Goal: Task Accomplishment & Management: Complete application form

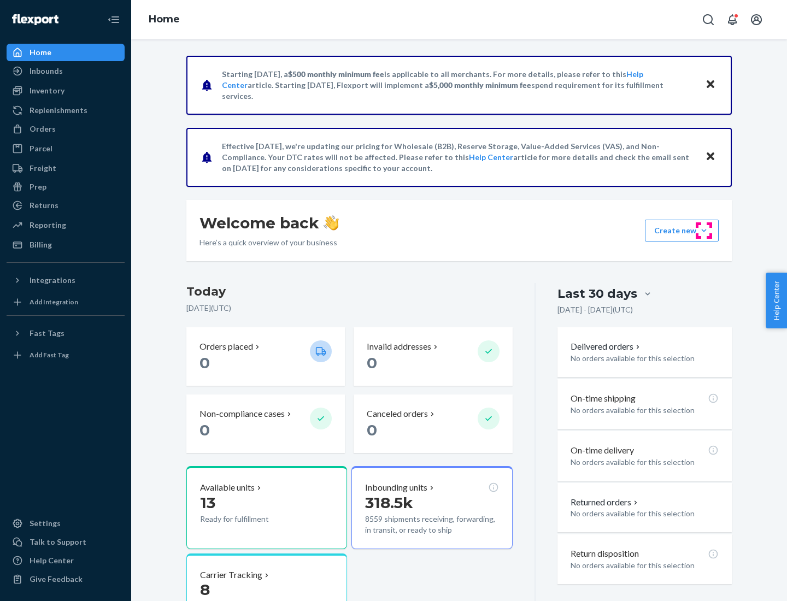
click at [704, 231] on button "Create new Create new inbound Create new order Create new product" at bounding box center [682, 231] width 74 height 22
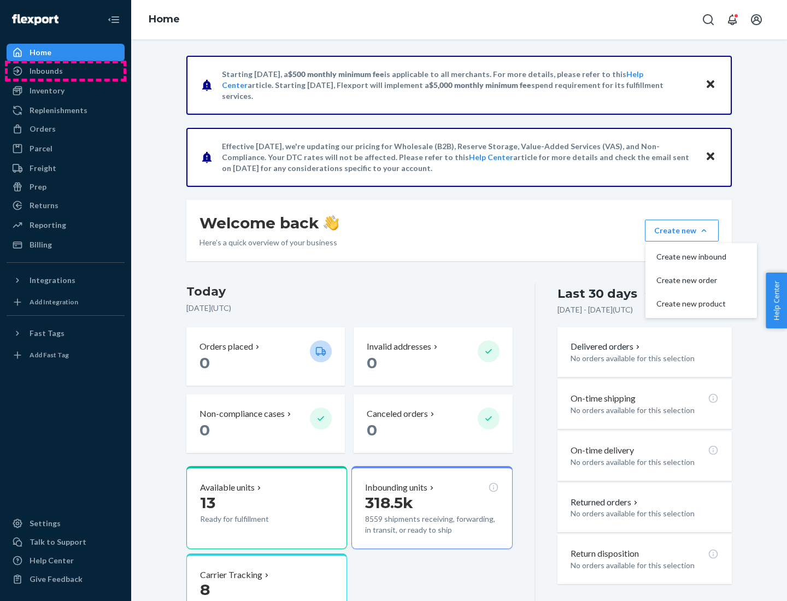
click at [66, 71] on div "Inbounds" at bounding box center [66, 70] width 116 height 15
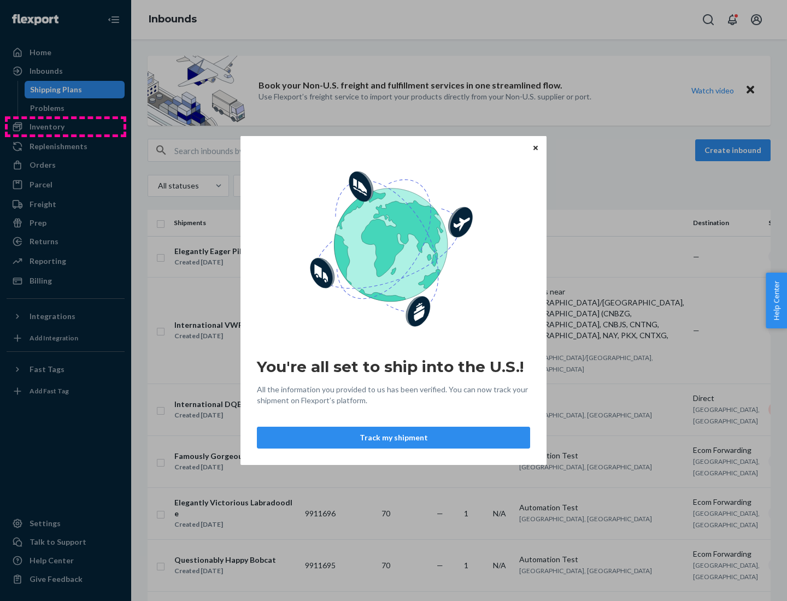
click at [66, 127] on div "You're all set to ship into the U.S.! All the information you provided to us ha…" at bounding box center [393, 300] width 787 height 601
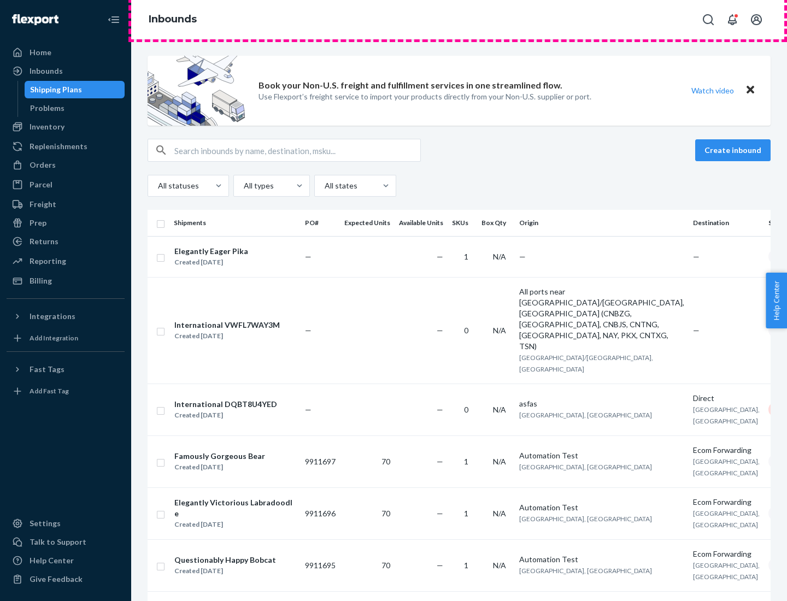
click at [459, 20] on div "Inbounds" at bounding box center [459, 19] width 656 height 39
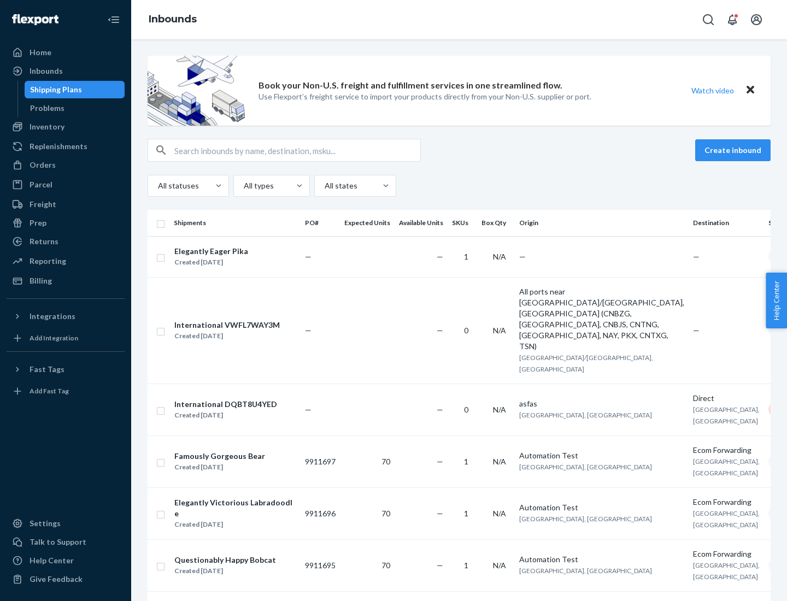
click at [459, 20] on div "Inbounds" at bounding box center [459, 19] width 656 height 39
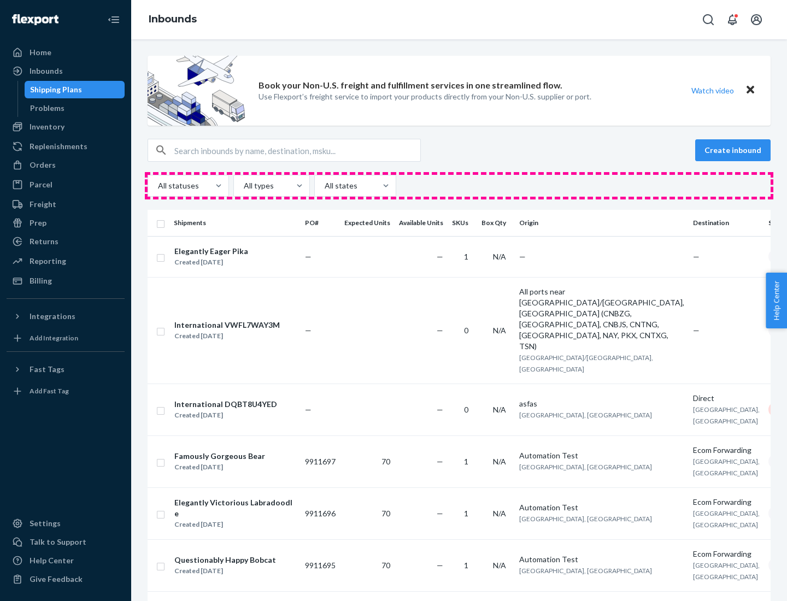
click at [459, 186] on div "All statuses All types All states" at bounding box center [459, 186] width 623 height 22
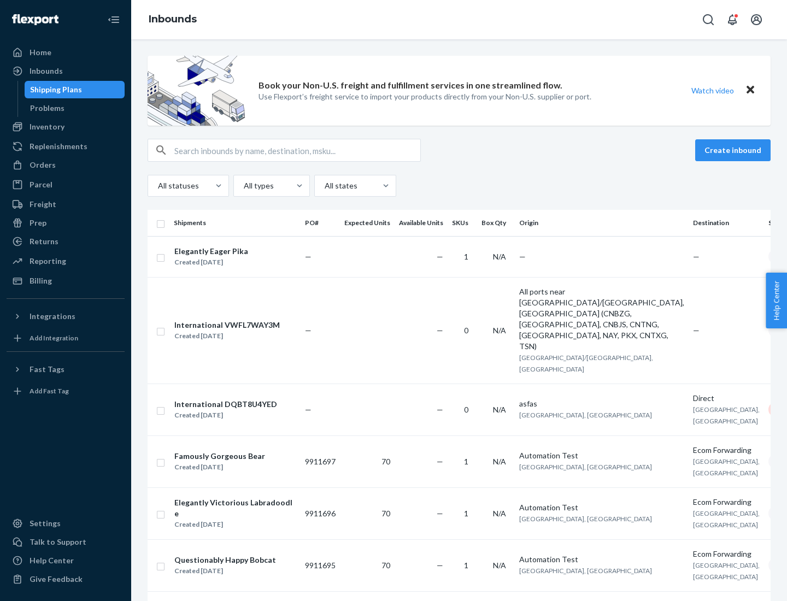
click at [54, 90] on div "Shipping Plans" at bounding box center [56, 89] width 52 height 11
click at [735, 150] on button "Create inbound" at bounding box center [733, 150] width 75 height 22
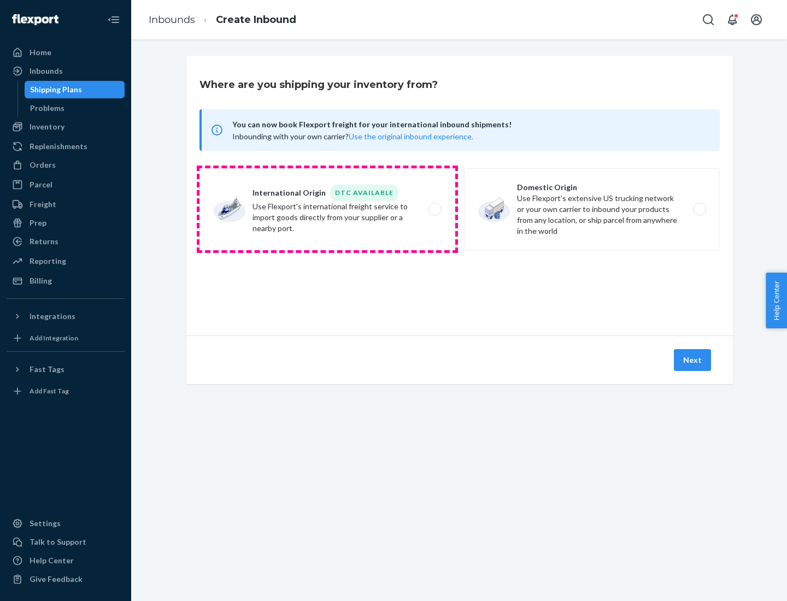
click at [328, 209] on label "International Origin DTC Available Use Flexport's international freight service…" at bounding box center [328, 209] width 256 height 82
click at [435, 209] on input "International Origin DTC Available Use Flexport's international freight service…" at bounding box center [438, 209] width 7 height 7
radio input "true"
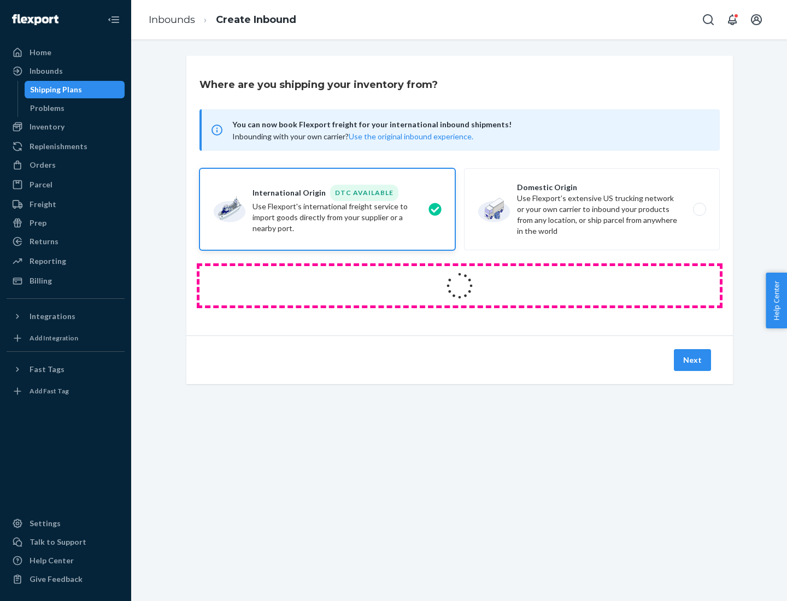
click at [460, 286] on icon at bounding box center [460, 286] width 32 height 32
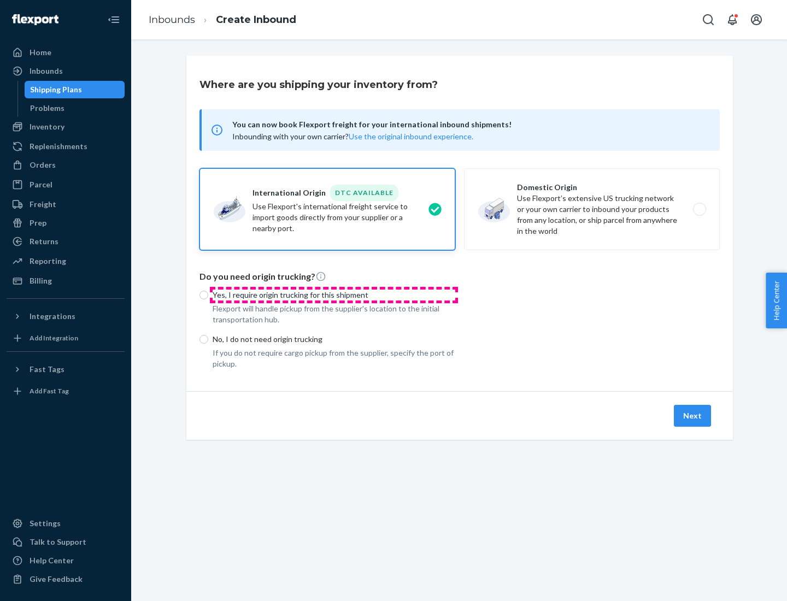
click at [334, 295] on p "Yes, I require origin trucking for this shipment" at bounding box center [334, 295] width 243 height 11
click at [208, 295] on input "Yes, I require origin trucking for this shipment" at bounding box center [204, 295] width 9 height 9
radio input "true"
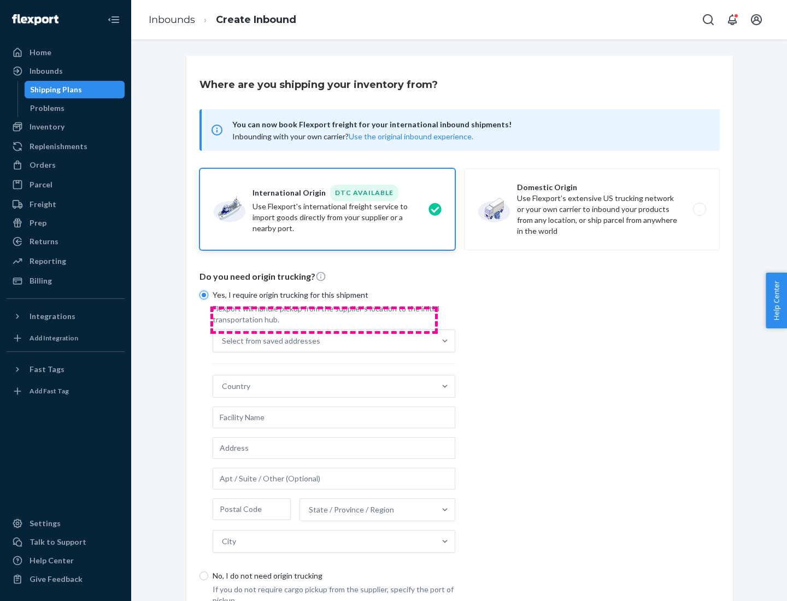
scroll to position [21, 0]
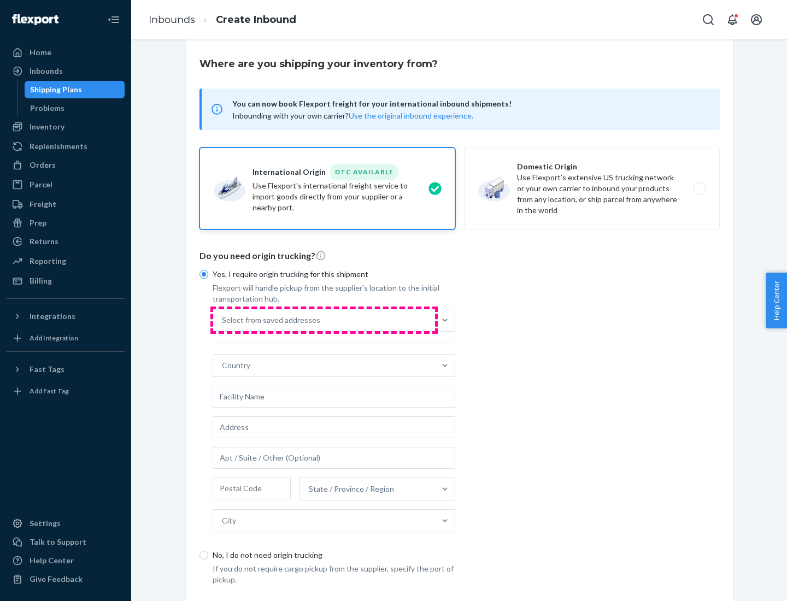
click at [324, 320] on div "Select from saved addresses" at bounding box center [324, 320] width 222 height 22
click at [223, 320] on input "Select from saved addresses" at bounding box center [222, 320] width 1 height 11
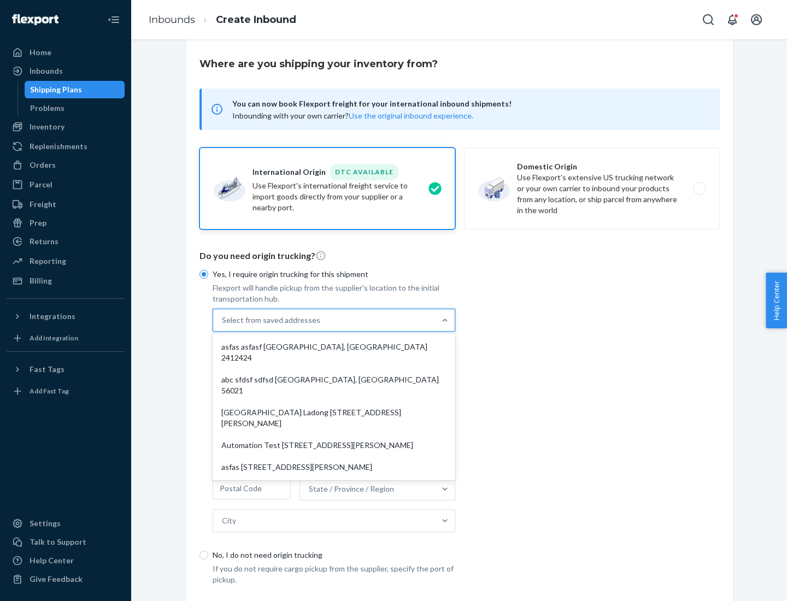
scroll to position [48, 0]
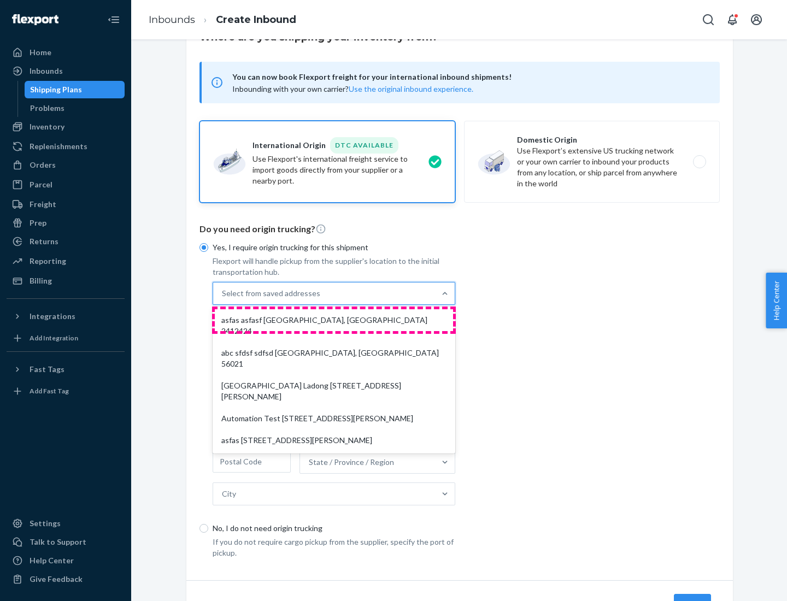
click at [334, 320] on div "asfas asfasf [GEOGRAPHIC_DATA], [GEOGRAPHIC_DATA] 2412424" at bounding box center [334, 325] width 238 height 33
click at [223, 299] on input "option asfas asfasf [GEOGRAPHIC_DATA], [GEOGRAPHIC_DATA] 2412424 focused, 1 of …" at bounding box center [222, 293] width 1 height 11
type input "asfas"
type input "asfasf"
type input "2412424"
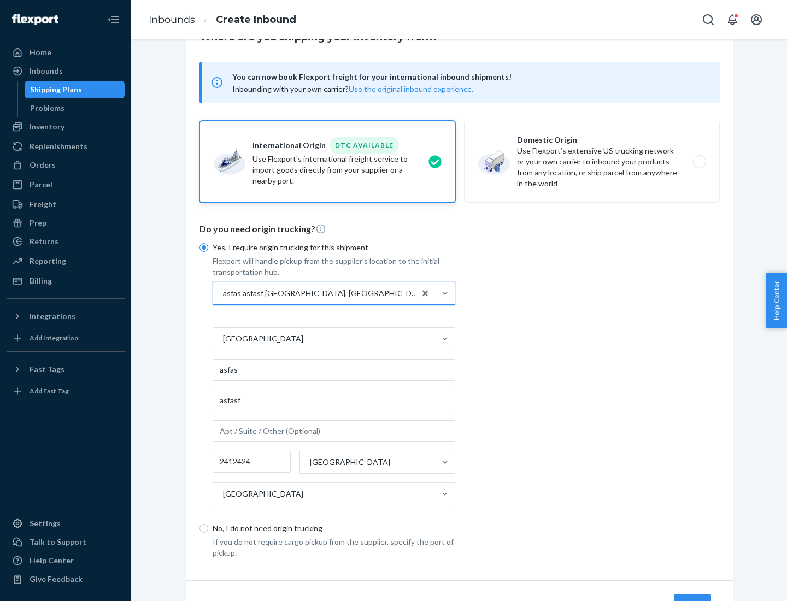
scroll to position [102, 0]
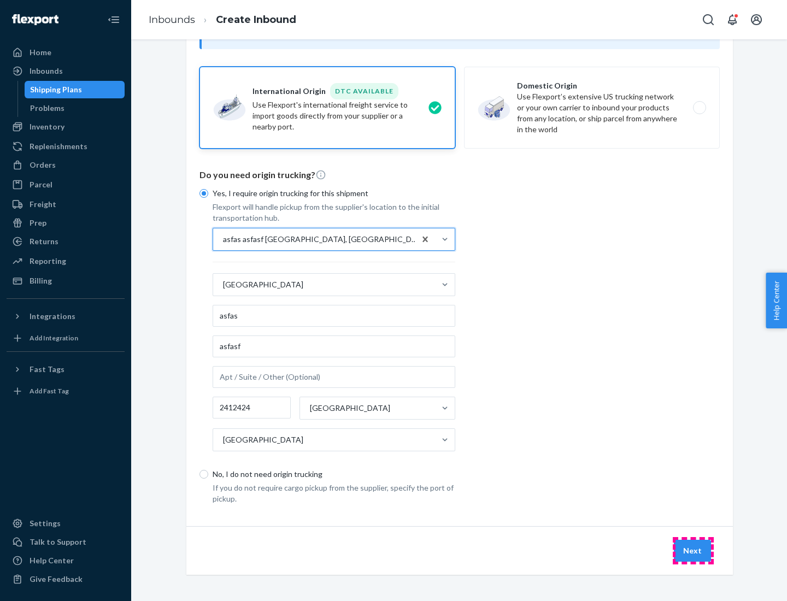
click at [693, 551] on button "Next" at bounding box center [692, 551] width 37 height 22
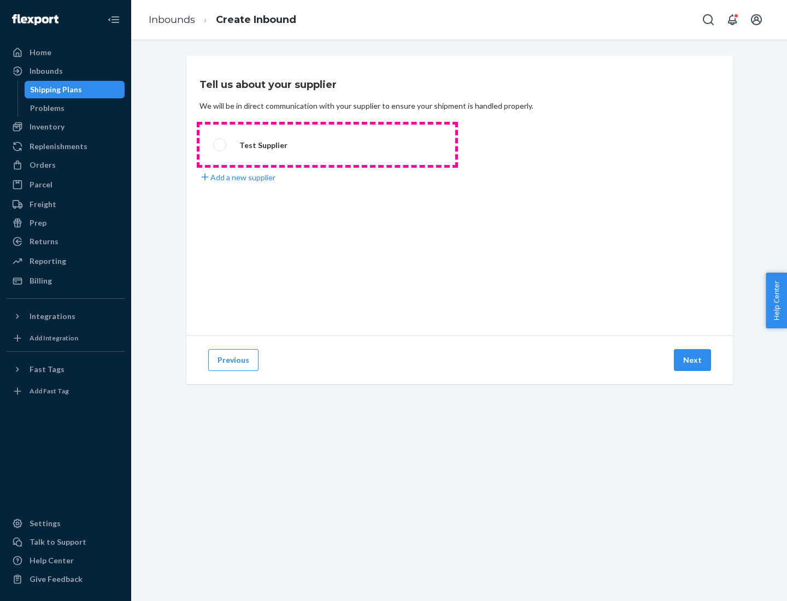
click at [328, 145] on label "Test Supplier" at bounding box center [328, 145] width 256 height 40
click at [220, 145] on input "Test Supplier" at bounding box center [216, 145] width 7 height 7
radio input "true"
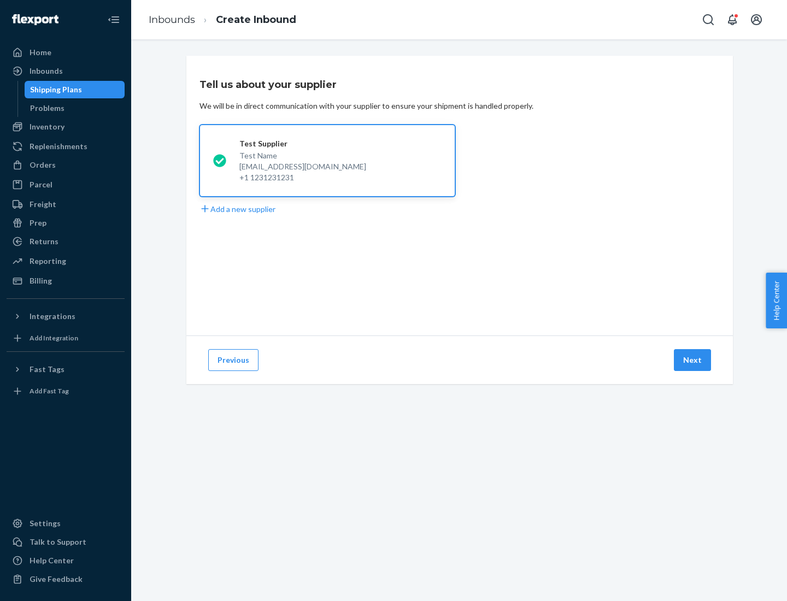
click at [693, 360] on button "Next" at bounding box center [692, 360] width 37 height 22
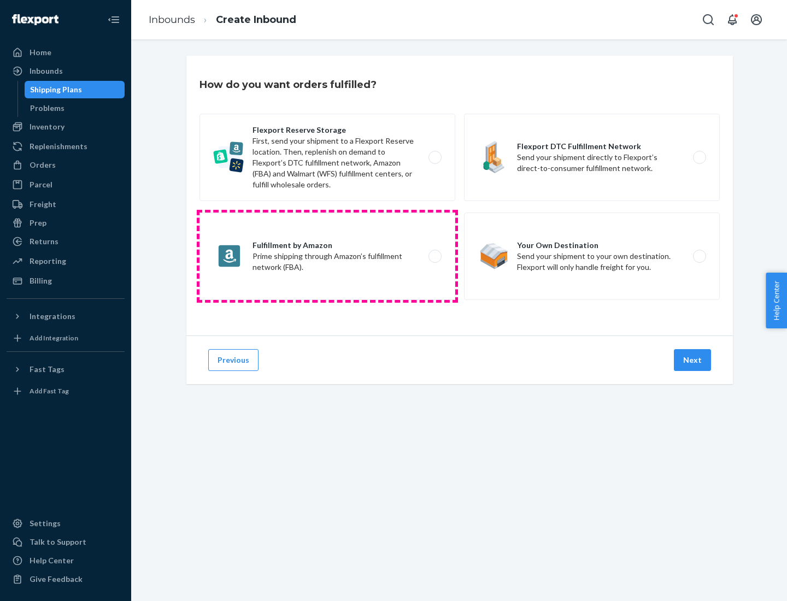
click at [328, 256] on label "Fulfillment by Amazon Prime shipping through Amazon’s fulfillment network (FBA)." at bounding box center [328, 256] width 256 height 87
click at [435, 256] on input "Fulfillment by Amazon Prime shipping through Amazon’s fulfillment network (FBA)." at bounding box center [438, 256] width 7 height 7
radio input "true"
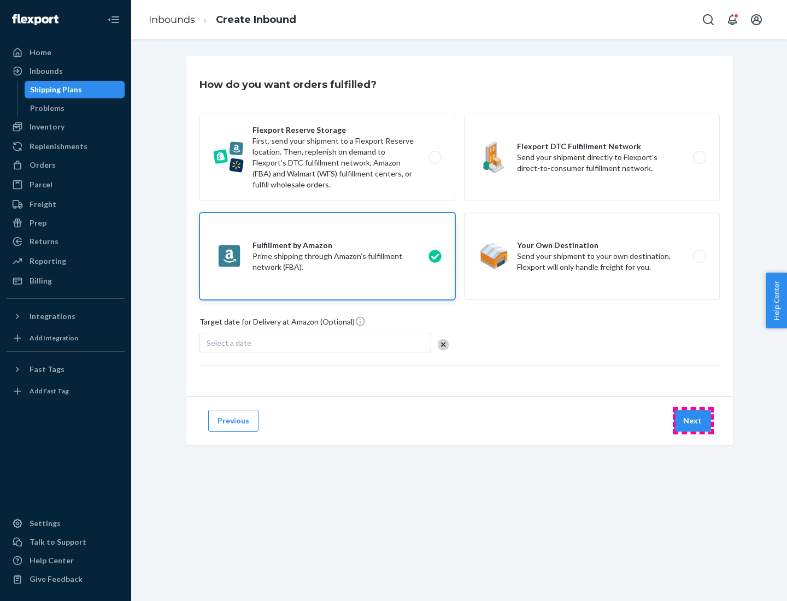
click at [693, 421] on button "Next" at bounding box center [692, 421] width 37 height 22
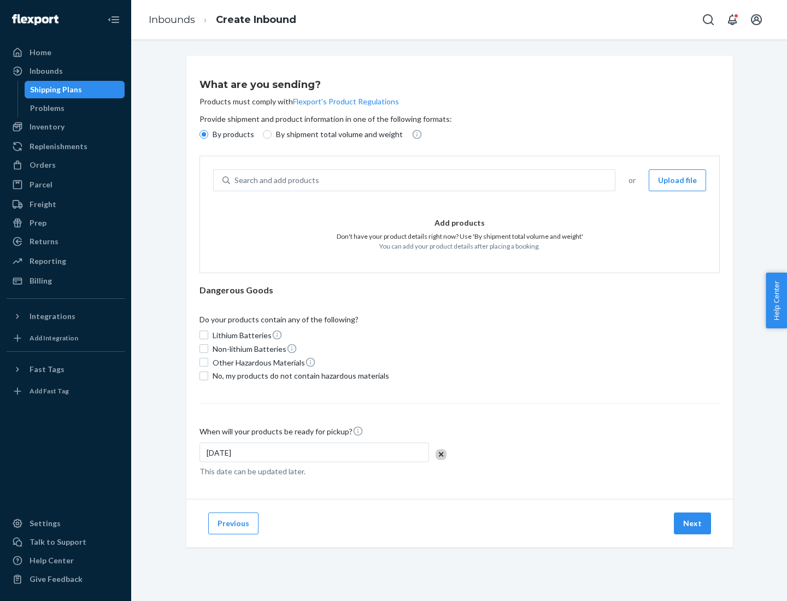
click at [336, 135] on p "By shipment total volume and weight" at bounding box center [339, 134] width 127 height 11
click at [272, 135] on input "By shipment total volume and weight" at bounding box center [267, 134] width 9 height 9
radio input "true"
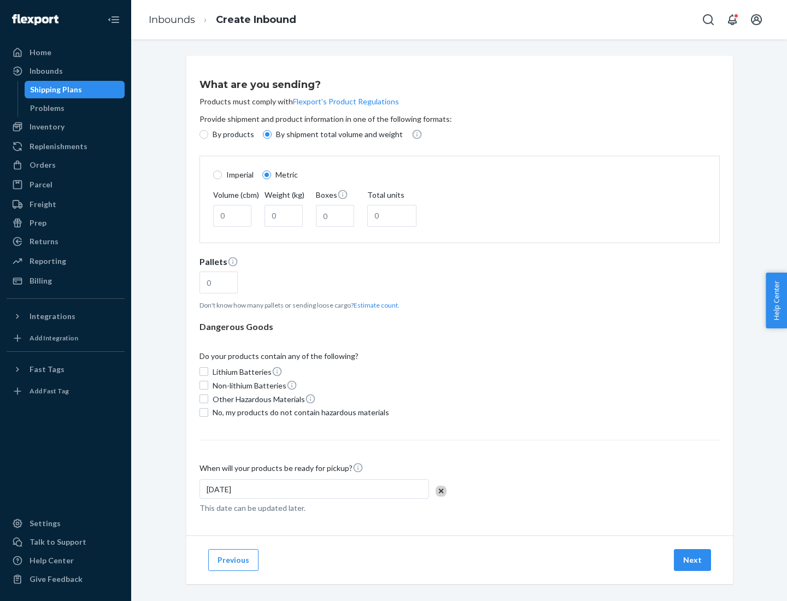
click at [232, 135] on p "By products" at bounding box center [234, 134] width 42 height 11
click at [208, 135] on input "By products" at bounding box center [204, 134] width 9 height 9
radio input "true"
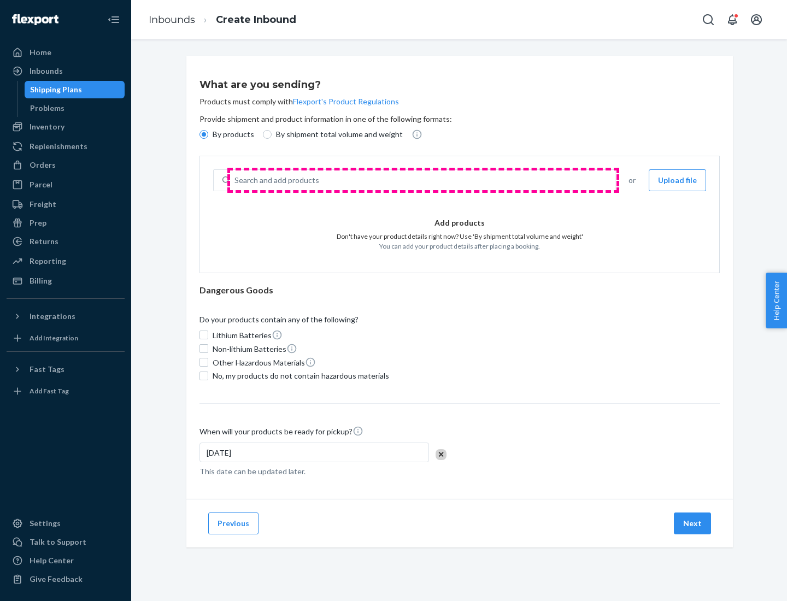
click at [423, 180] on div "Search and add products" at bounding box center [422, 181] width 385 height 20
click at [236, 180] on input "Search and add products" at bounding box center [235, 180] width 1 height 11
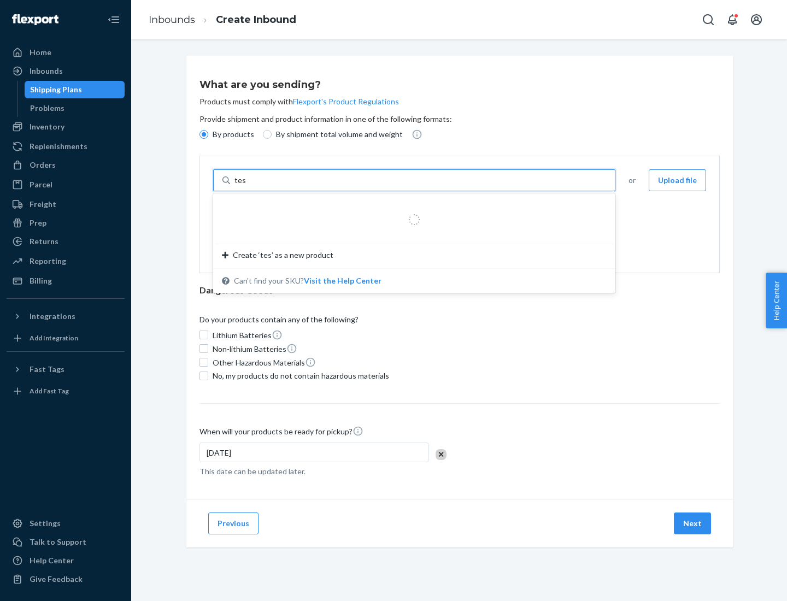
type input "test"
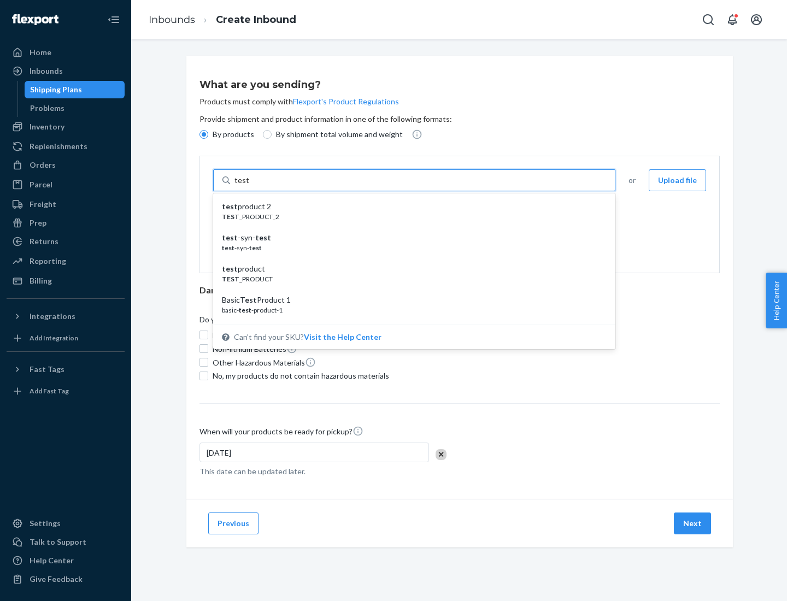
click at [411, 207] on div "test product 2" at bounding box center [410, 206] width 376 height 11
click at [249, 186] on input "test" at bounding box center [242, 180] width 14 height 11
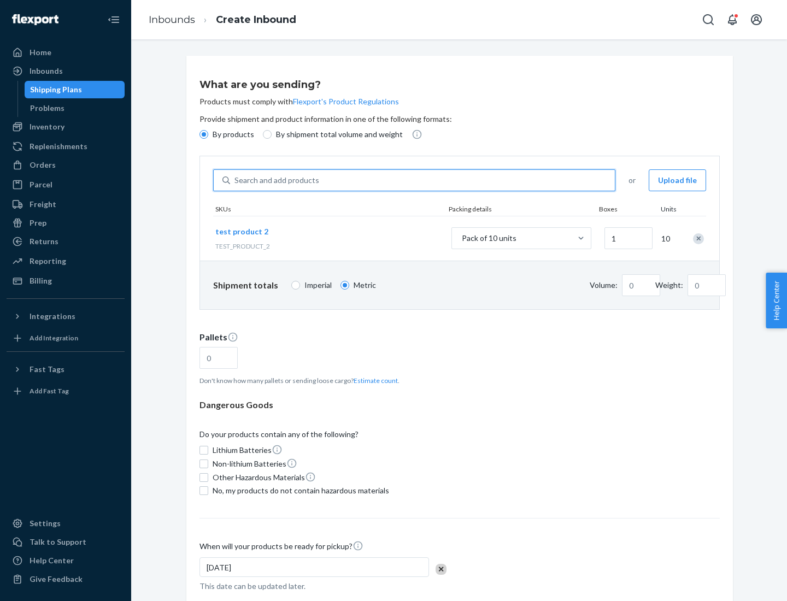
type input "0.02"
type input "22.23"
type input "1"
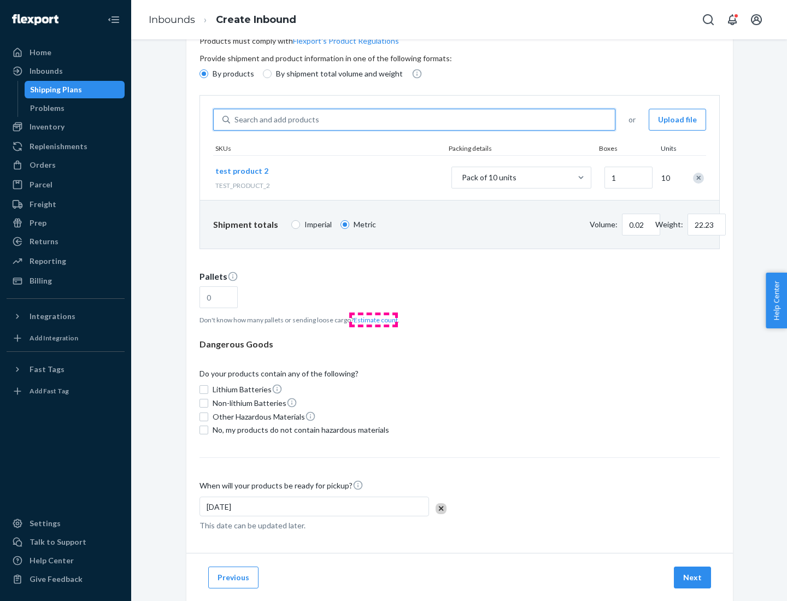
click at [373, 320] on button "Estimate count" at bounding box center [376, 320] width 44 height 9
type input "1"
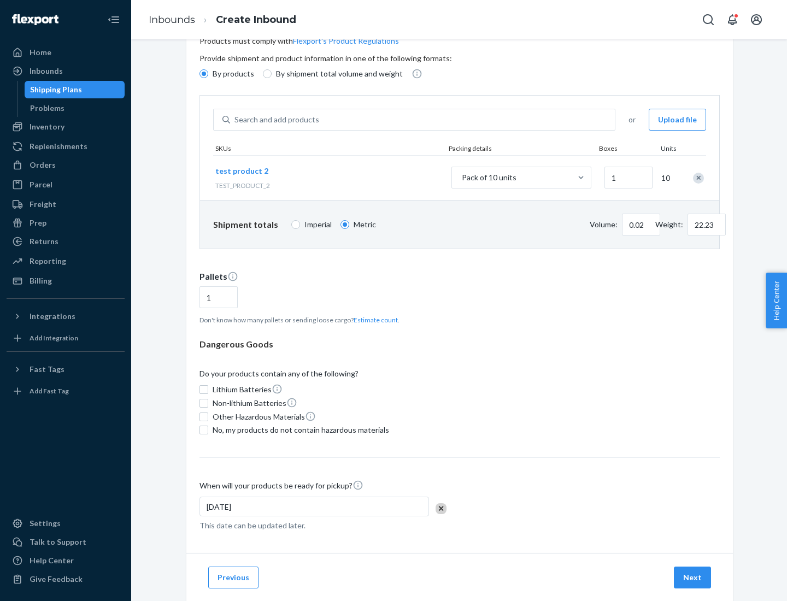
scroll to position [87, 0]
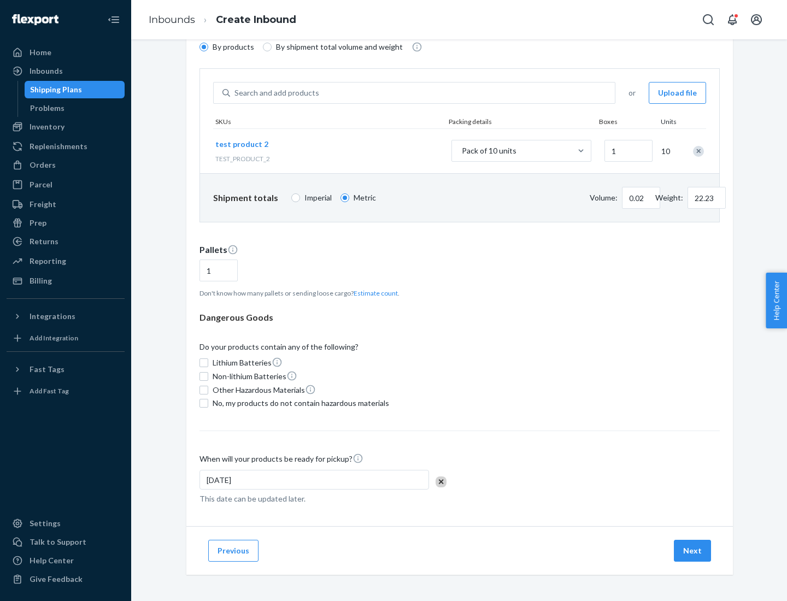
click at [299, 404] on span "No, my products do not contain hazardous materials" at bounding box center [301, 403] width 177 height 11
click at [208, 404] on input "No, my products do not contain hazardous materials" at bounding box center [204, 403] width 9 height 9
checkbox input "true"
click at [693, 551] on button "Next" at bounding box center [692, 551] width 37 height 22
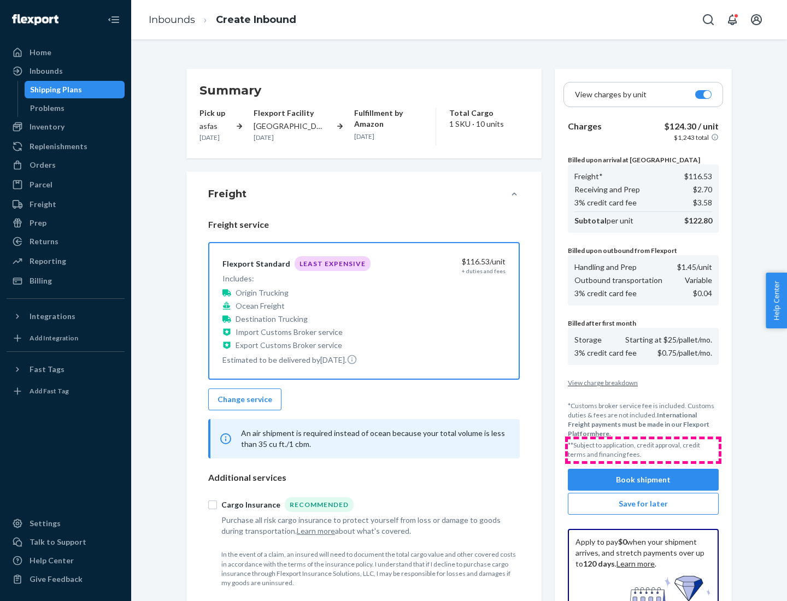
scroll to position [160, 0]
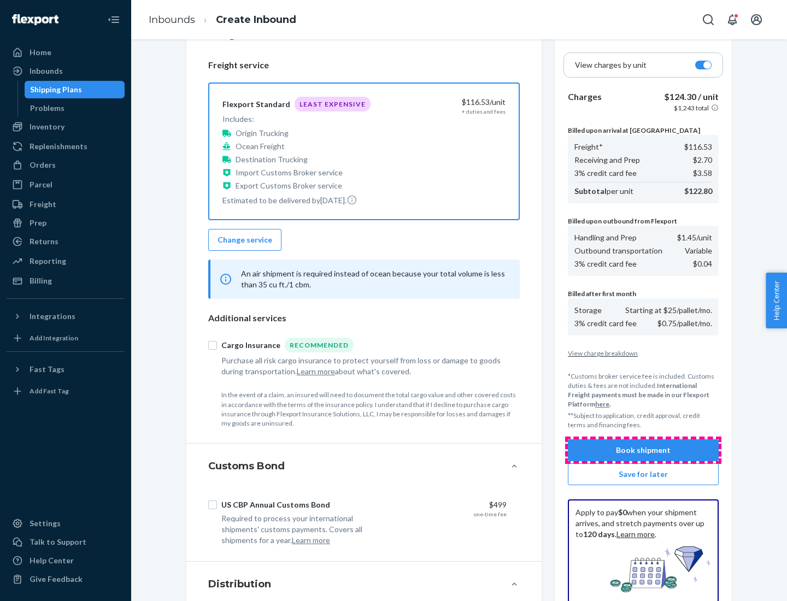
click at [644, 451] on button "Book shipment" at bounding box center [643, 451] width 151 height 22
